Goal: Transaction & Acquisition: Subscribe to service/newsletter

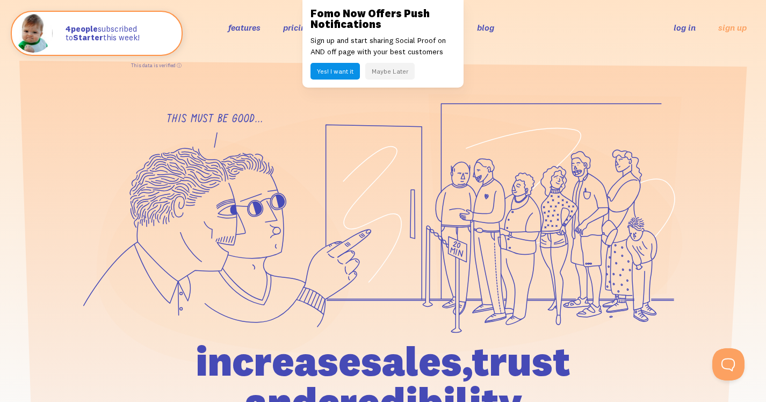
click at [379, 75] on button "Maybe Later" at bounding box center [389, 71] width 49 height 17
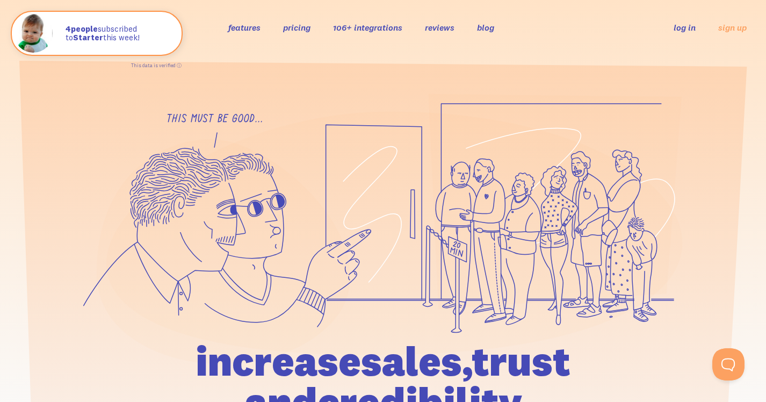
click at [300, 34] on div "features pricing 106+ integrations reviews blog log in sign up log in sign up" at bounding box center [382, 27] width 727 height 29
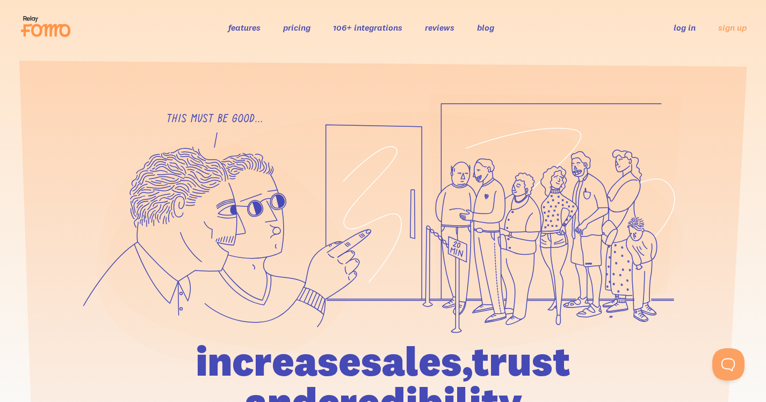
click at [294, 30] on link "pricing" at bounding box center [296, 27] width 27 height 11
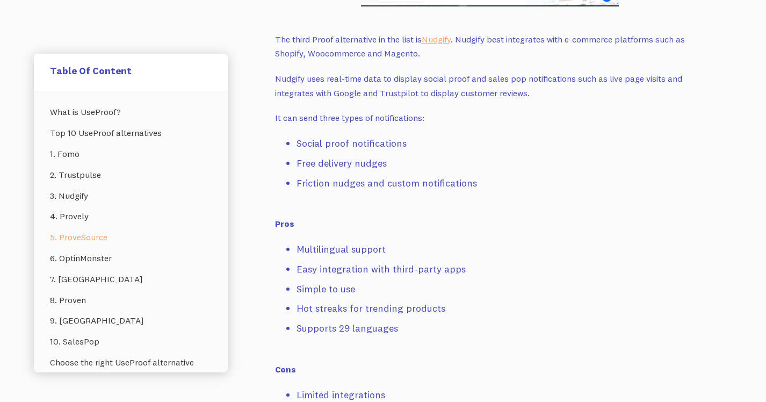
scroll to position [2752, 0]
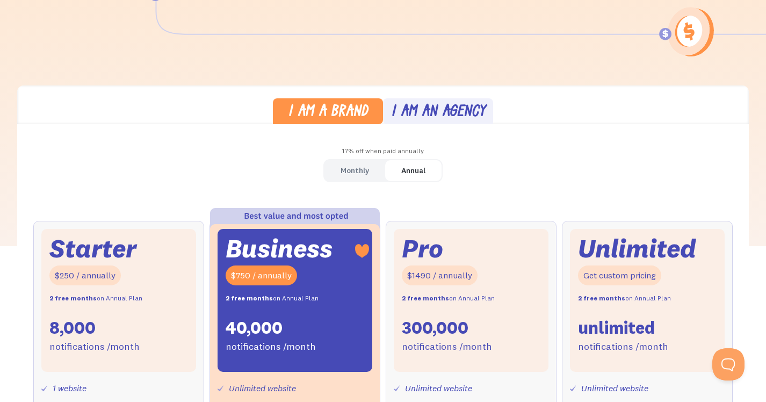
scroll to position [184, 0]
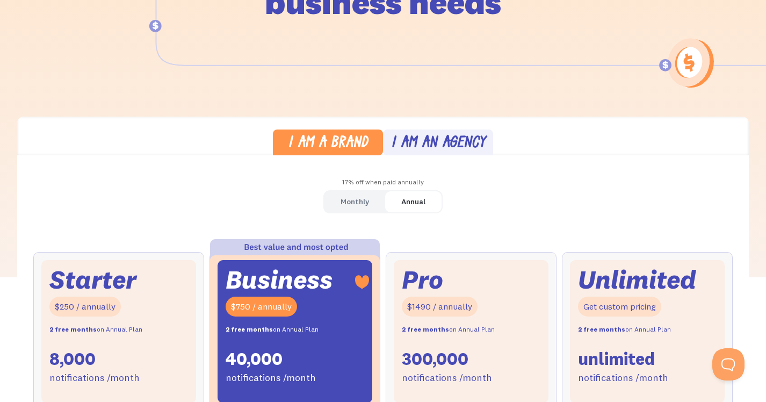
click at [352, 204] on div "Monthly" at bounding box center [354, 202] width 28 height 16
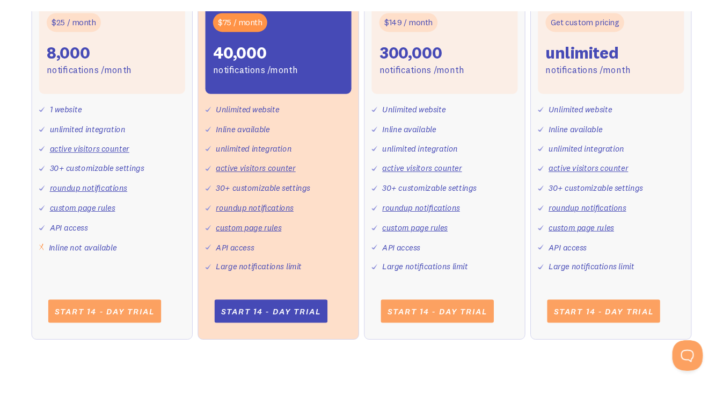
scroll to position [467, 0]
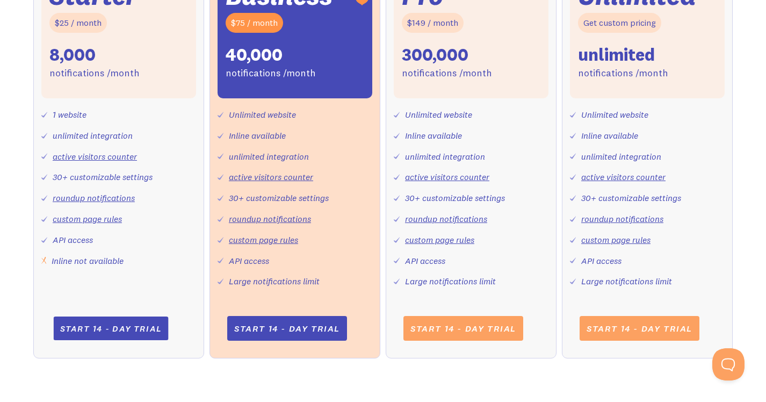
click at [105, 333] on link "Start 14 - day trial" at bounding box center [110, 328] width 115 height 24
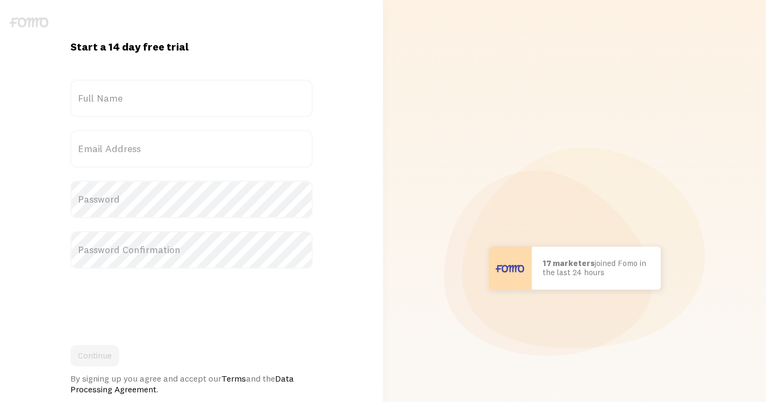
click at [18, 21] on img at bounding box center [29, 22] width 39 height 10
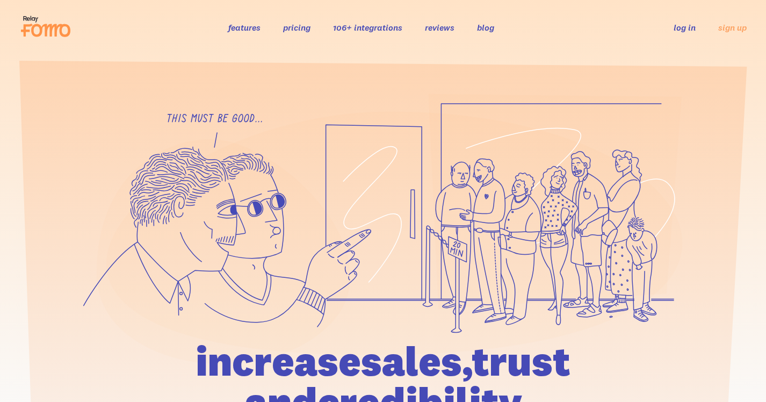
click at [250, 28] on link "features" at bounding box center [244, 27] width 32 height 11
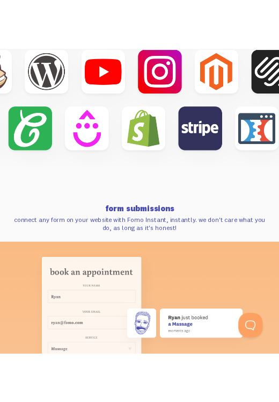
scroll to position [3626, 0]
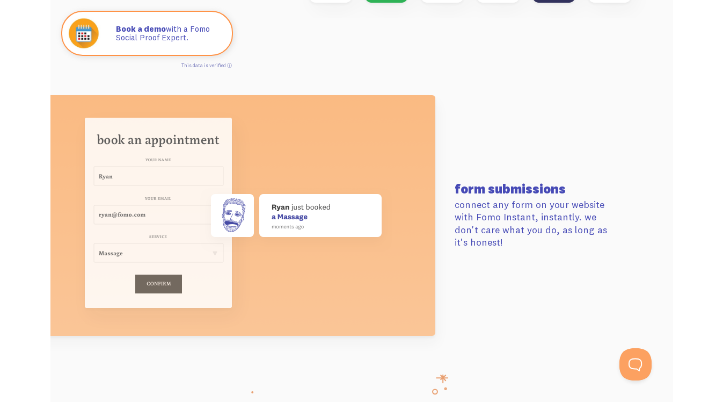
scroll to position [3732, 0]
